Goal: Information Seeking & Learning: Learn about a topic

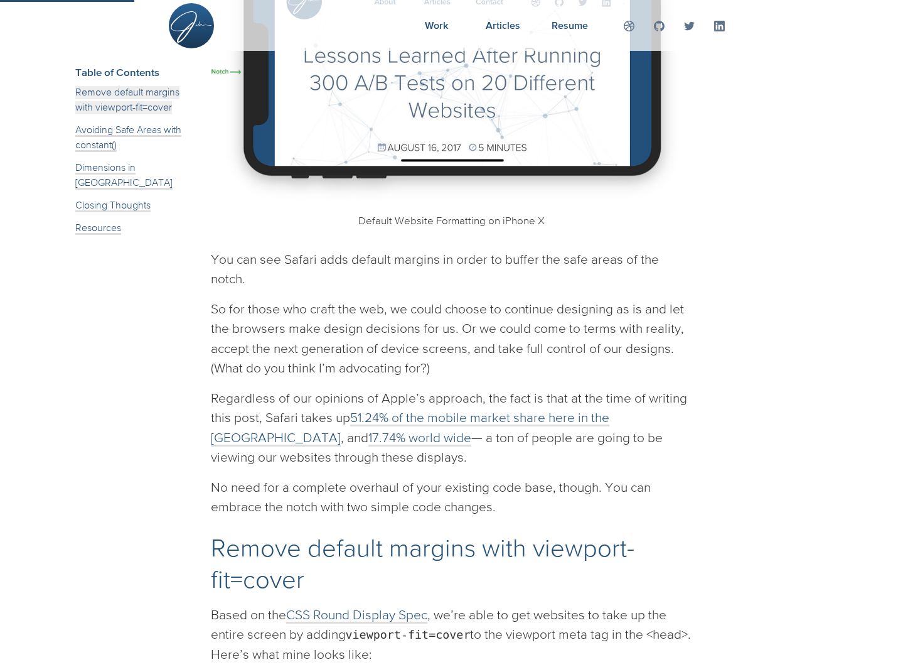
scroll to position [463, 0]
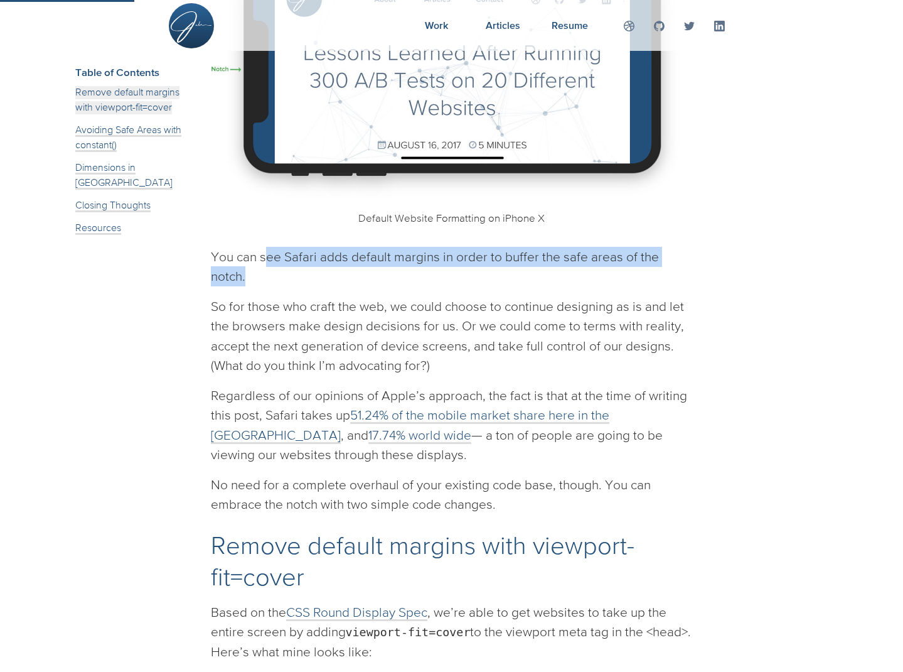
drag, startPoint x: 266, startPoint y: 255, endPoint x: 770, endPoint y: 262, distance: 504.2
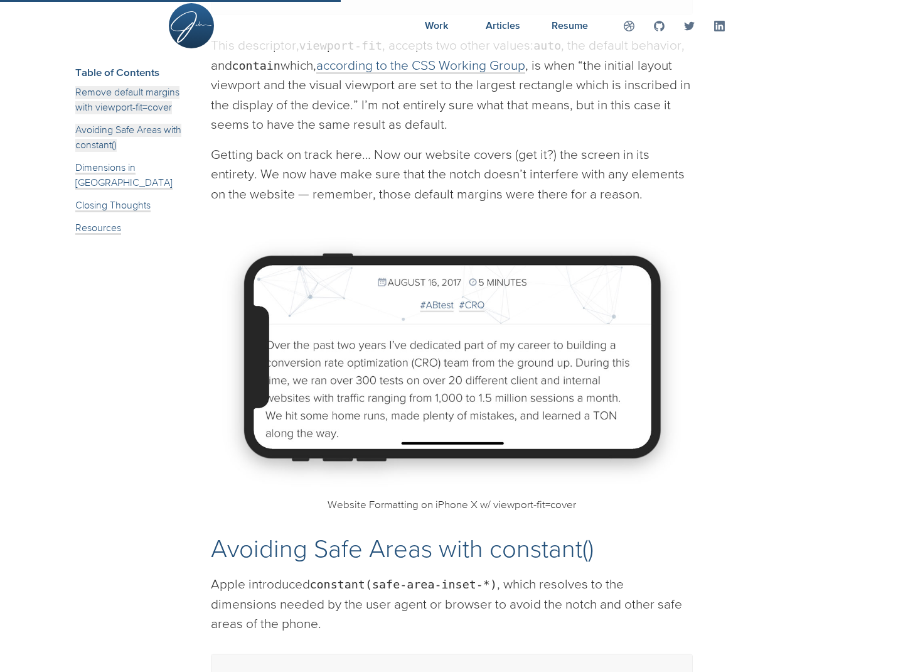
scroll to position [1178, 0]
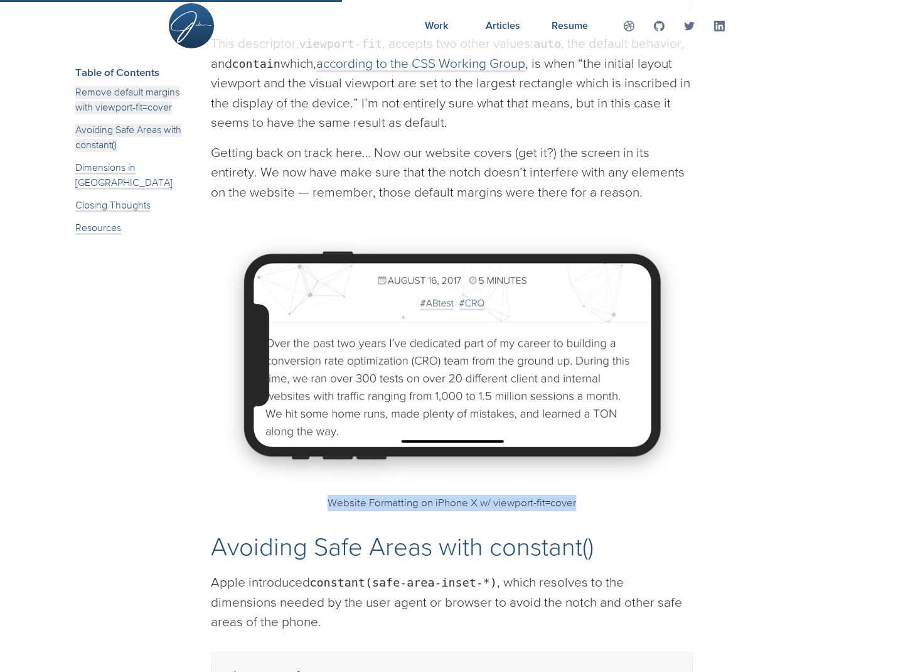
drag, startPoint x: 321, startPoint y: 494, endPoint x: 615, endPoint y: 495, distance: 293.8
click at [615, 495] on figcaption "Website Formatting on iPhone X w/ viewport-fit=cover" at bounding box center [452, 503] width 482 height 16
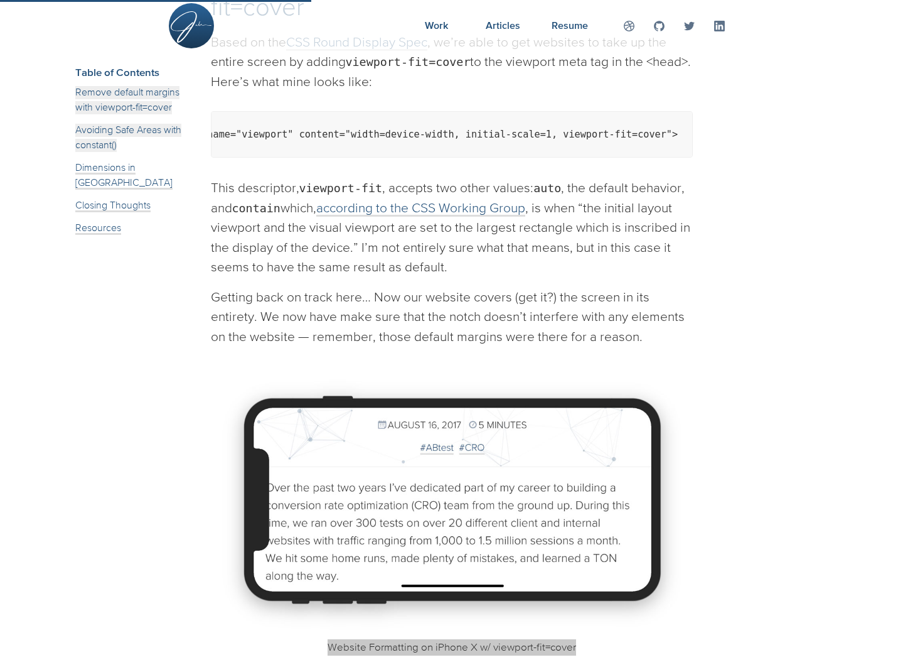
scroll to position [1032, 0]
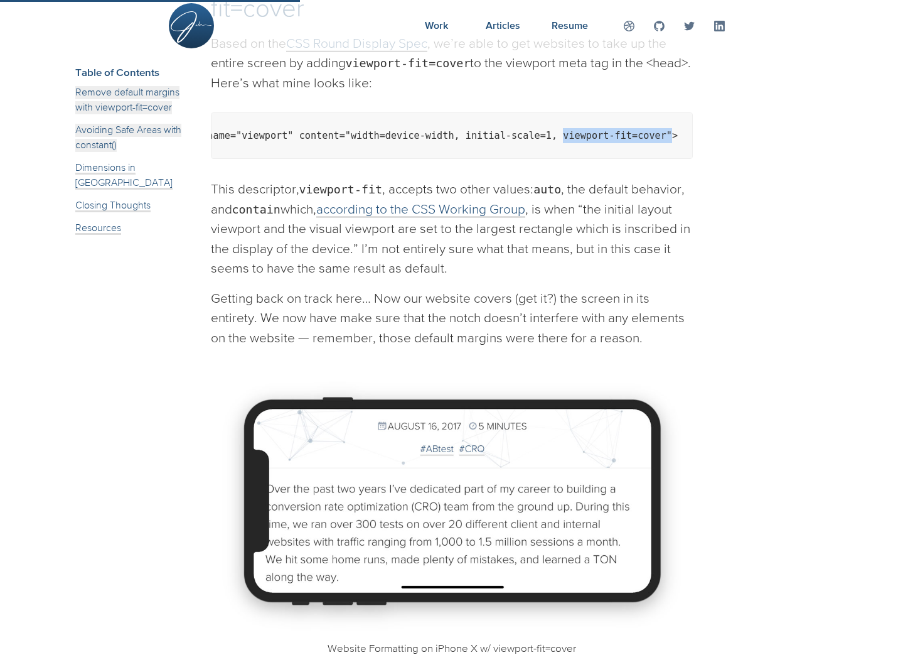
drag, startPoint x: 563, startPoint y: 129, endPoint x: 732, endPoint y: 226, distance: 194.9
click at [671, 130] on code "<meta name="viewport" content="width=device-width, initial-scale=1, viewport-fi…" at bounding box center [425, 135] width 505 height 11
copy code "viewport-fit=cover""
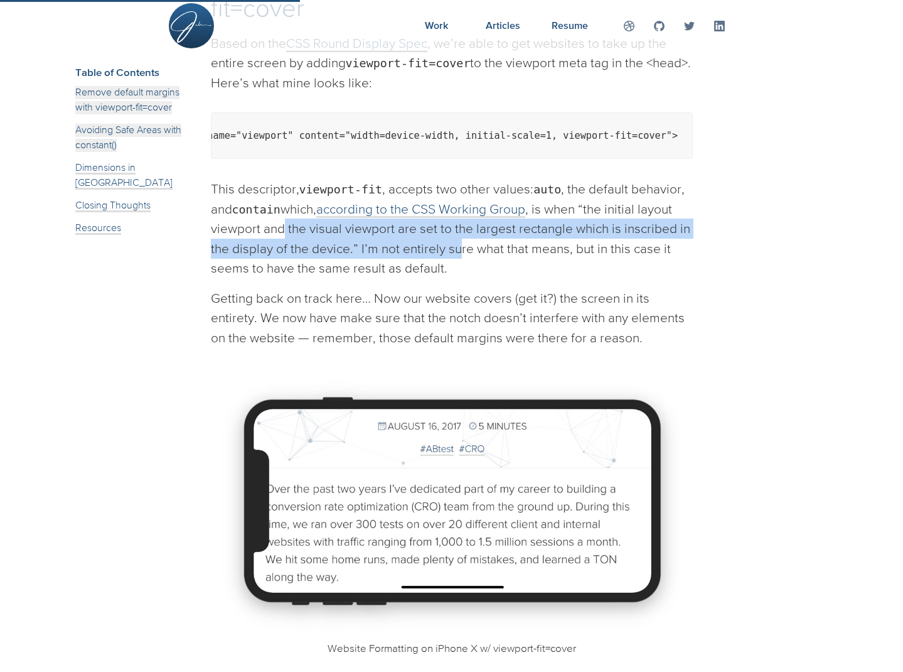
drag, startPoint x: 284, startPoint y: 214, endPoint x: 458, endPoint y: 227, distance: 174.4
click at [458, 227] on p "This descriptor, viewport-fit , accepts two other values: auto , the default be…" at bounding box center [452, 228] width 482 height 99
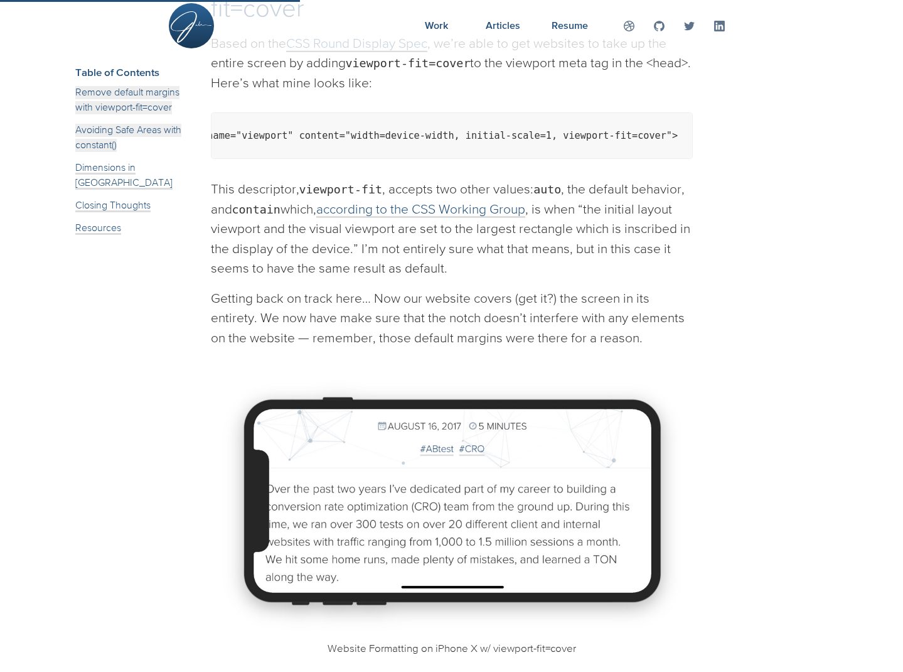
click at [557, 246] on p "This descriptor, viewport-fit , accepts two other values: auto , the default be…" at bounding box center [452, 228] width 482 height 99
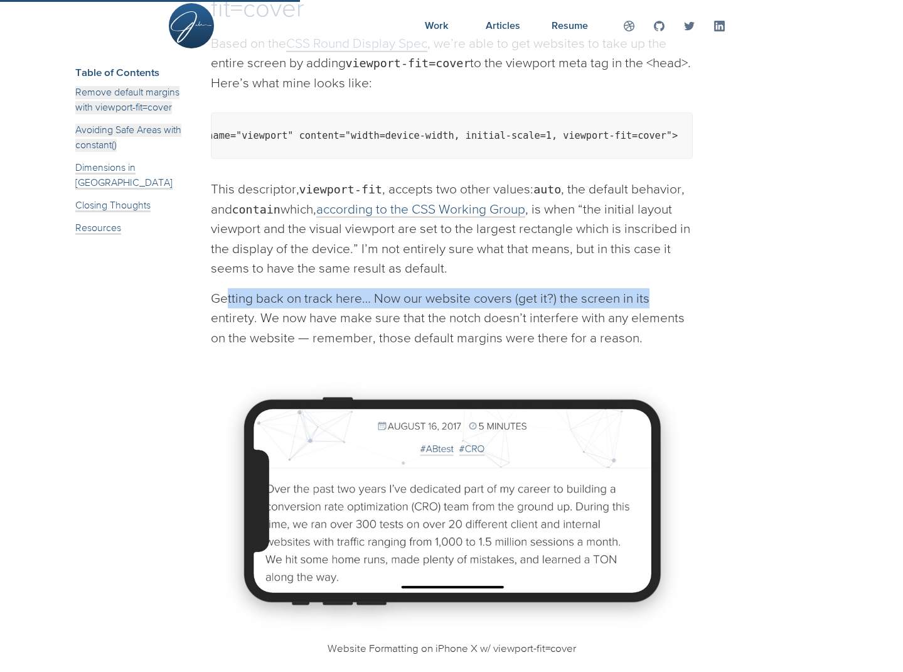
drag, startPoint x: 226, startPoint y: 282, endPoint x: 664, endPoint y: 281, distance: 437.6
click at [664, 288] on p "Getting back on track here… Now our website covers (get it?) the screen in its …" at bounding box center [452, 318] width 482 height 60
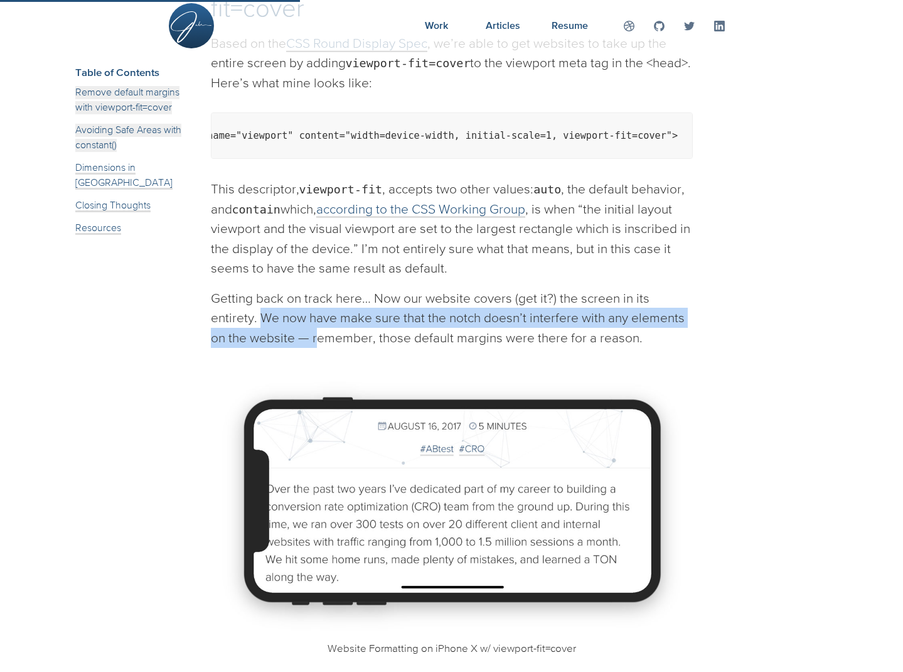
drag, startPoint x: 263, startPoint y: 303, endPoint x: 317, endPoint y: 315, distance: 55.3
click at [317, 315] on p "Getting back on track here… Now our website covers (get it?) the screen in its …" at bounding box center [452, 318] width 482 height 60
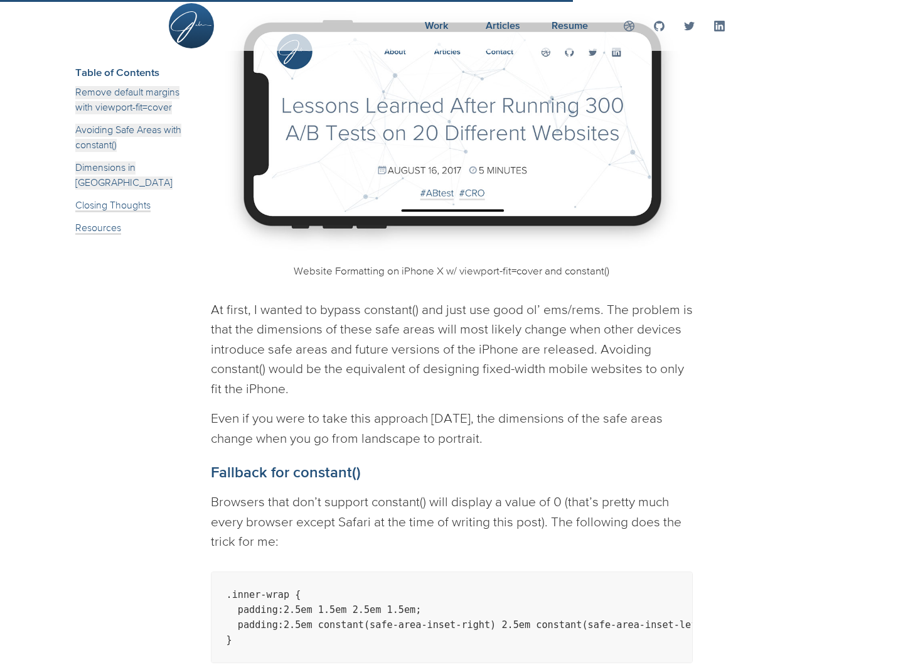
scroll to position [1982, 0]
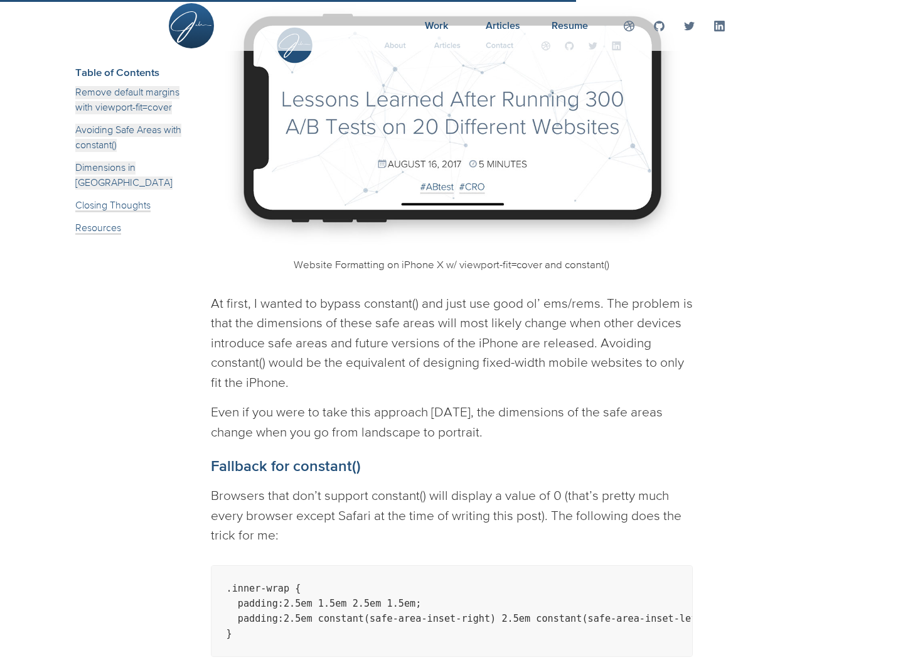
drag, startPoint x: 374, startPoint y: 286, endPoint x: 354, endPoint y: 287, distance: 19.5
click at [368, 293] on p "At first, I wanted to bypass constant() and just use good ol’ ems/rems. The pro…" at bounding box center [452, 342] width 482 height 99
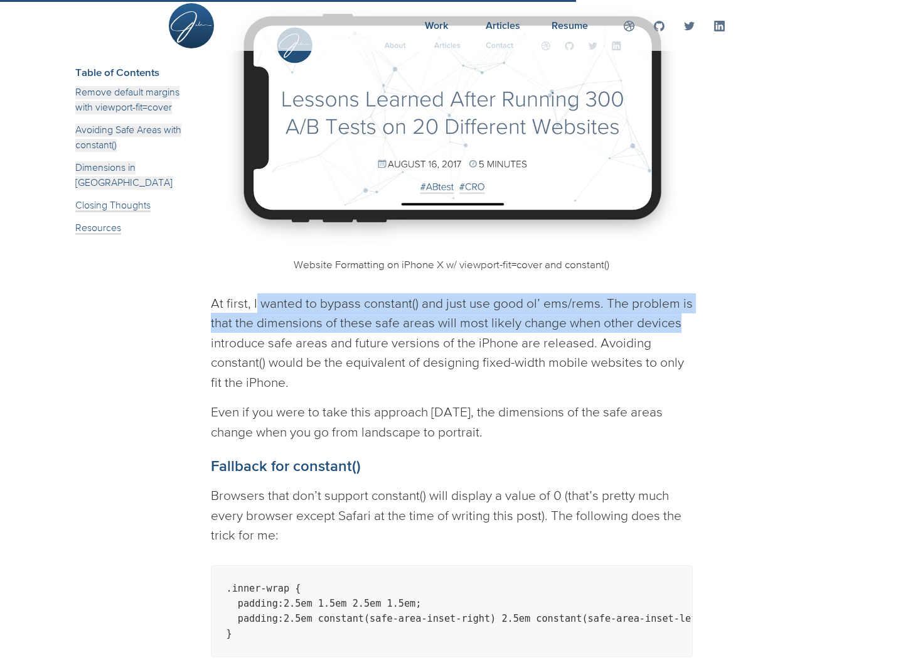
drag, startPoint x: 257, startPoint y: 289, endPoint x: 713, endPoint y: 304, distance: 456.0
click at [721, 304] on div "Table of Contents Remove default margins with viewport-fit=cover Avoiding Safe …" at bounding box center [451, 89] width 783 height 3776
click at [261, 316] on p "At first, I wanted to bypass constant() and just use good ol’ ems/rems. The pro…" at bounding box center [452, 342] width 482 height 99
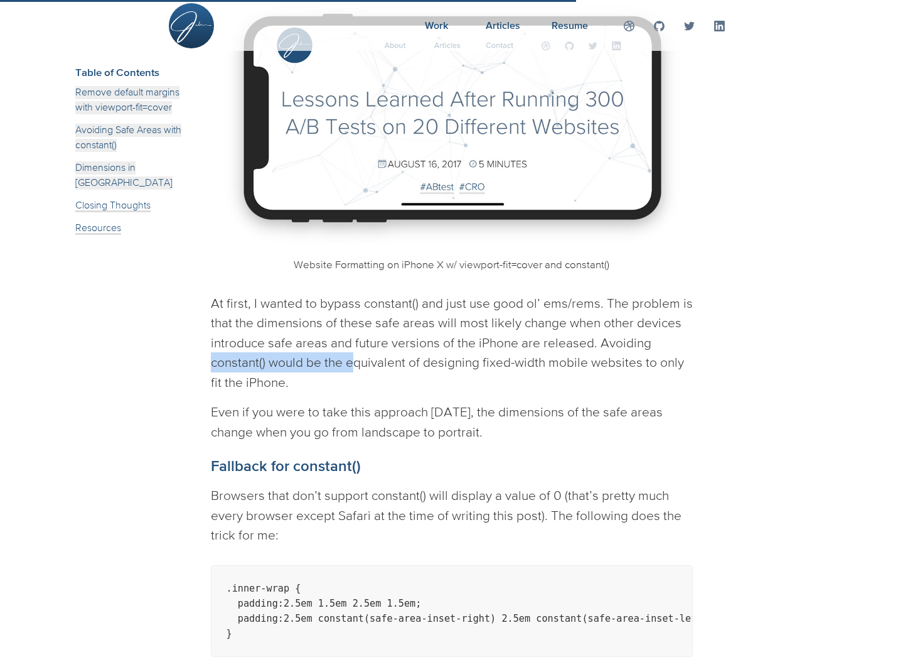
drag, startPoint x: 196, startPoint y: 347, endPoint x: 353, endPoint y: 338, distance: 157.8
click at [353, 338] on div "Table of Contents Remove default margins with viewport-fit=cover Avoiding Safe …" at bounding box center [451, 89] width 783 height 3776
click at [473, 339] on p "At first, I wanted to bypass constant() and just use good ol’ ems/rems. The pro…" at bounding box center [452, 342] width 482 height 99
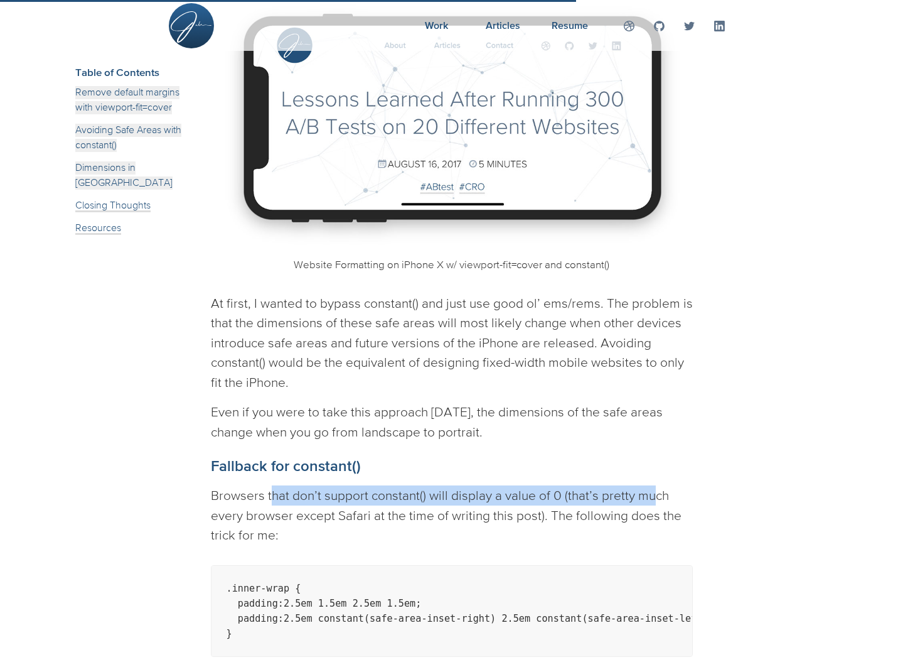
drag, startPoint x: 270, startPoint y: 475, endPoint x: 655, endPoint y: 486, distance: 385.0
click at [655, 486] on p "Browsers that don’t support constant() will display a value of 0 (that’s pretty…" at bounding box center [452, 515] width 482 height 60
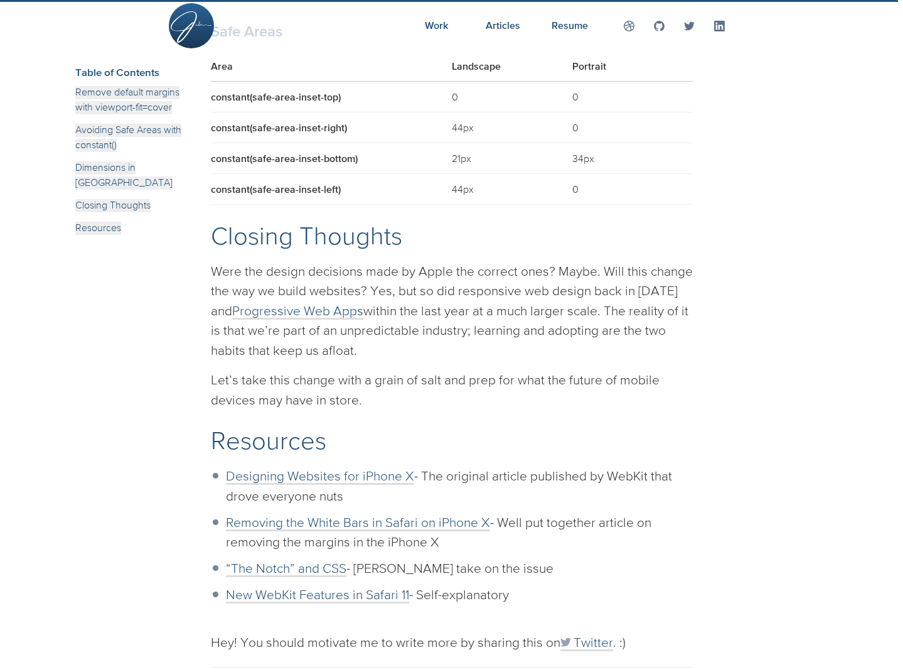
scroll to position [3099, 0]
click at [498, 368] on p "Let’s take this change with a grain of salt and prep for what the future of mob…" at bounding box center [452, 388] width 482 height 40
